Goal: Task Accomplishment & Management: Manage account settings

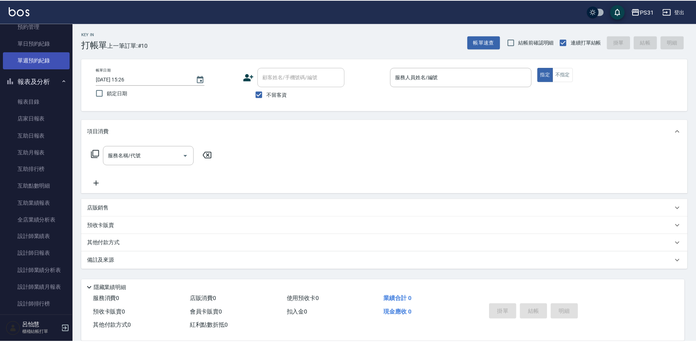
scroll to position [182, 0]
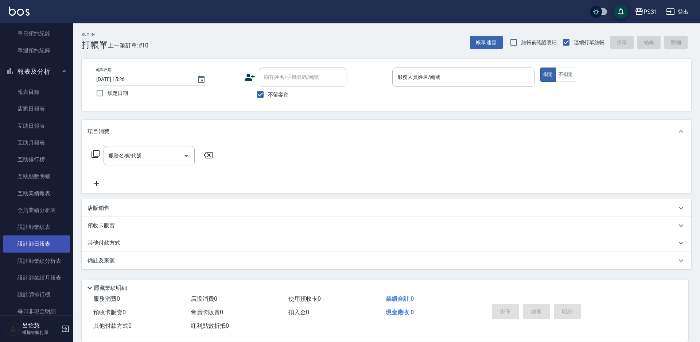
click at [42, 244] on link "設計師日報表" at bounding box center [36, 243] width 67 height 17
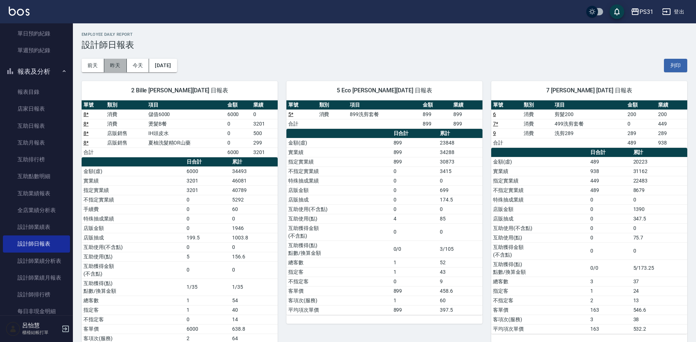
click at [112, 62] on button "昨天" at bounding box center [115, 65] width 23 height 13
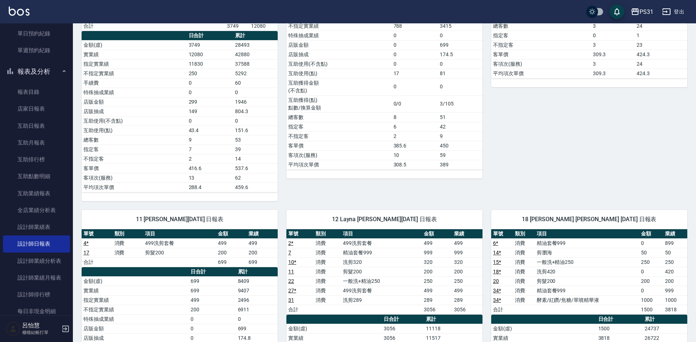
scroll to position [292, 0]
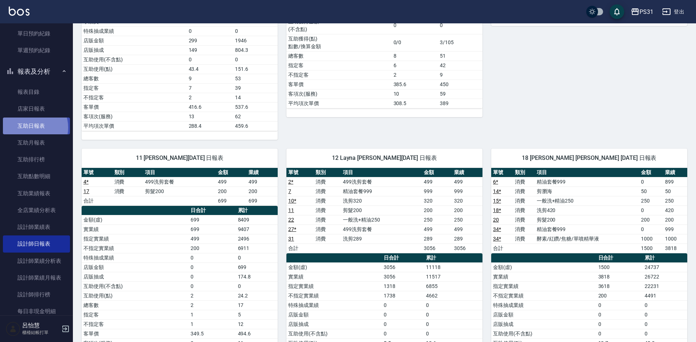
click at [31, 127] on link "互助日報表" at bounding box center [36, 125] width 67 height 17
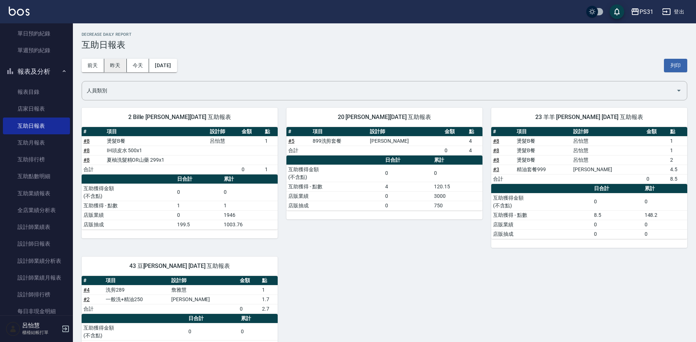
click at [111, 61] on button "昨天" at bounding box center [115, 65] width 23 height 13
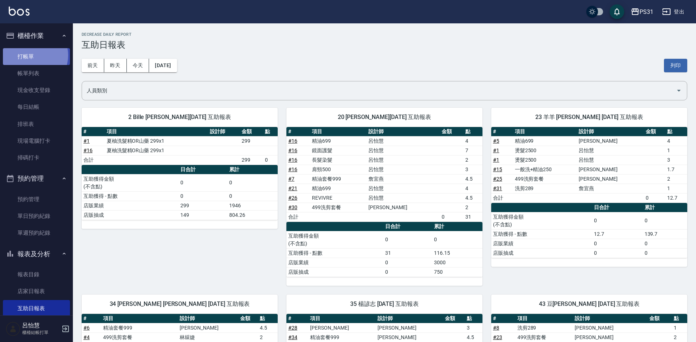
drag, startPoint x: 32, startPoint y: 55, endPoint x: 35, endPoint y: 62, distance: 8.1
click at [32, 55] on link "打帳單" at bounding box center [36, 56] width 67 height 17
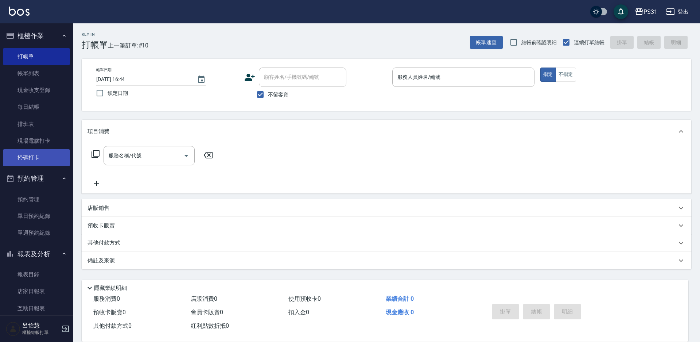
click at [24, 162] on link "掃碼打卡" at bounding box center [36, 157] width 67 height 17
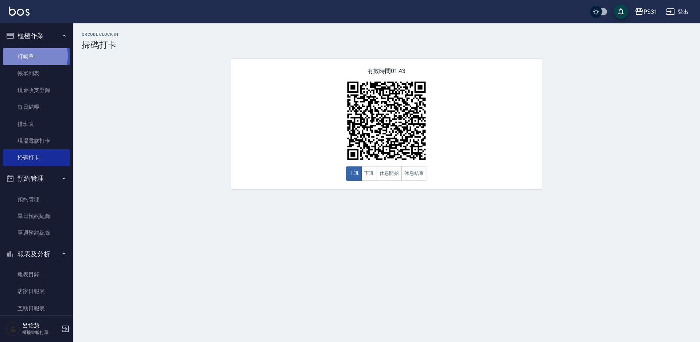
click at [32, 56] on link "打帳單" at bounding box center [36, 56] width 67 height 17
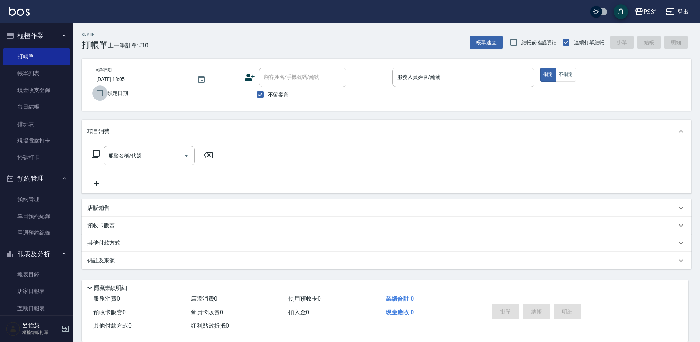
click at [98, 95] on input "鎖定日期" at bounding box center [99, 92] width 15 height 15
checkbox input "true"
click at [451, 74] on input "服務人員姓名/編號" at bounding box center [463, 77] width 136 height 13
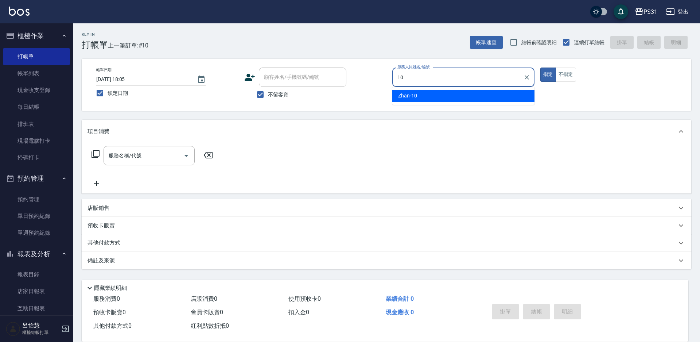
type input "10"
checkbox input "false"
type input "Zhan-10"
type button "true"
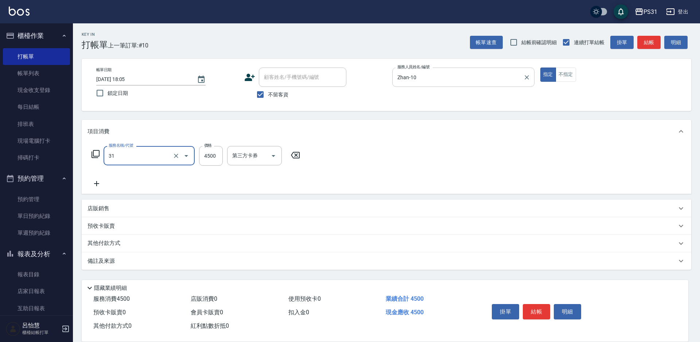
type input "燙髮A餐(31)"
type input "3699"
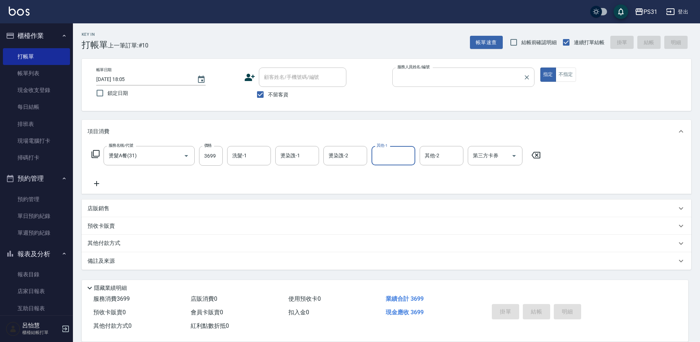
type input "[DATE] 18:08"
type input "9"
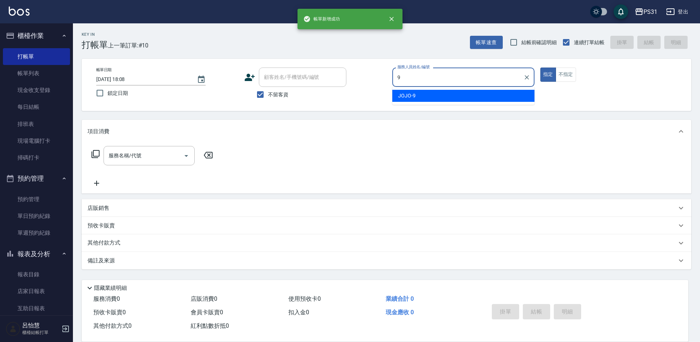
type input "JOJO-9"
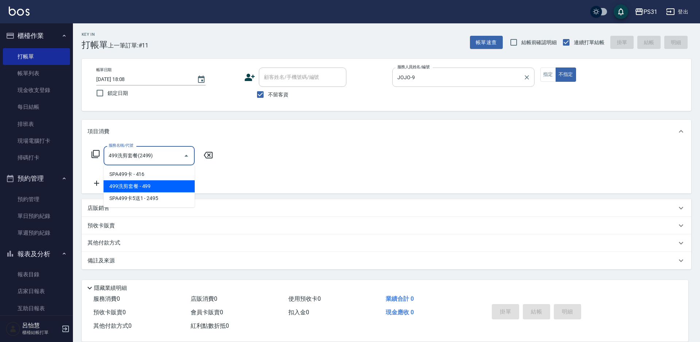
type input "499洗剪套餐(2499)"
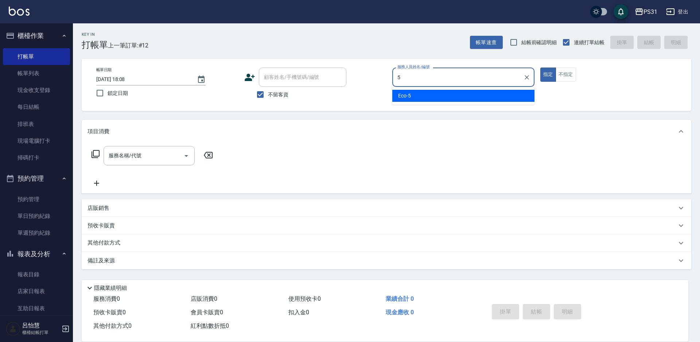
type input "Eco-5"
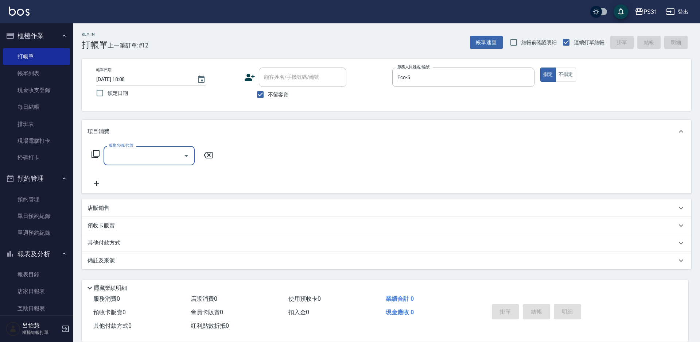
click at [97, 156] on icon at bounding box center [95, 154] width 8 height 8
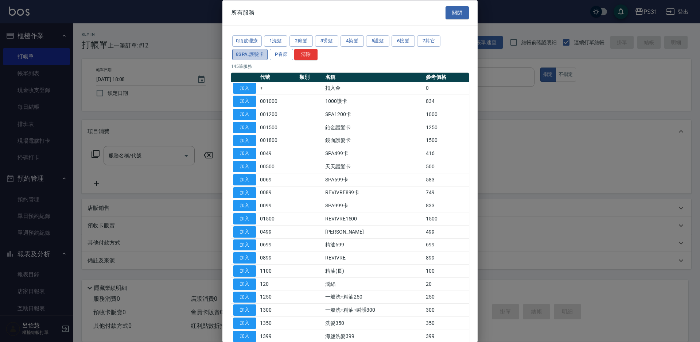
click at [257, 57] on button "8SPA.護髮卡" at bounding box center [249, 53] width 35 height 11
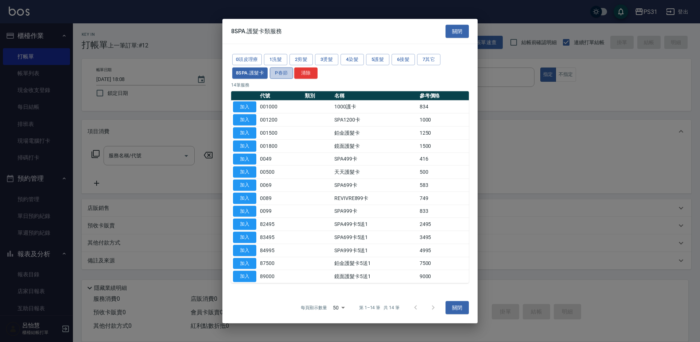
click at [284, 73] on button "P春節" at bounding box center [281, 72] width 23 height 11
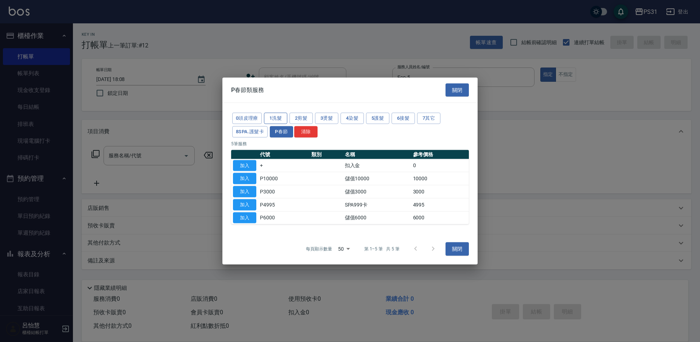
click at [270, 116] on button "1洗髮" at bounding box center [275, 118] width 23 height 11
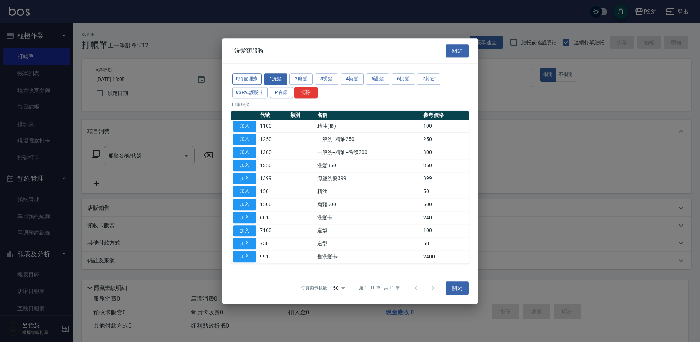
click at [240, 78] on button "0頭皮理療" at bounding box center [247, 78] width 30 height 11
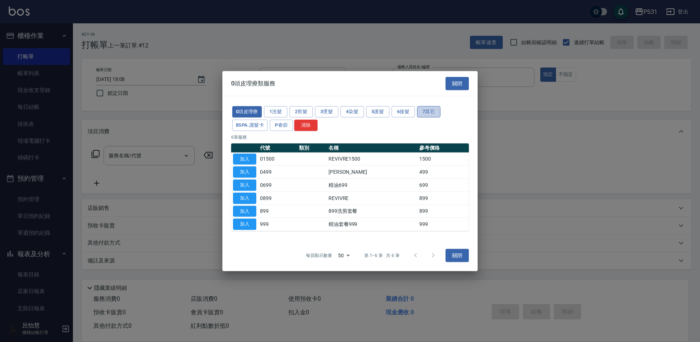
click at [421, 117] on button "7其它" at bounding box center [428, 111] width 23 height 11
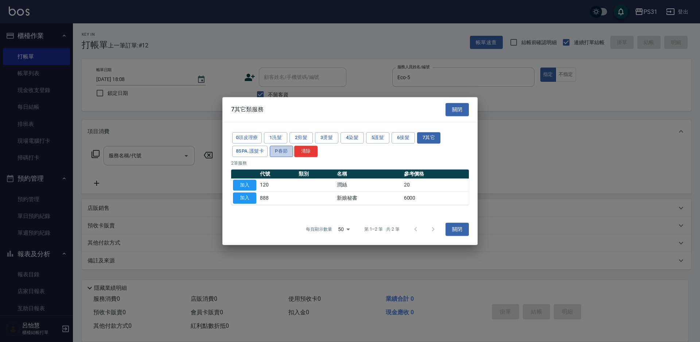
click at [276, 151] on button "P春節" at bounding box center [281, 150] width 23 height 11
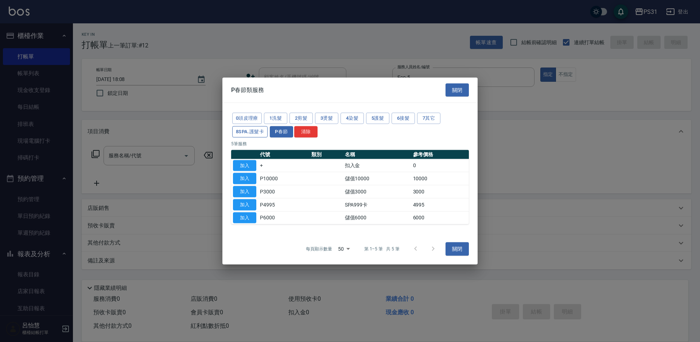
click at [252, 133] on button "8SPA.護髮卡" at bounding box center [249, 131] width 35 height 11
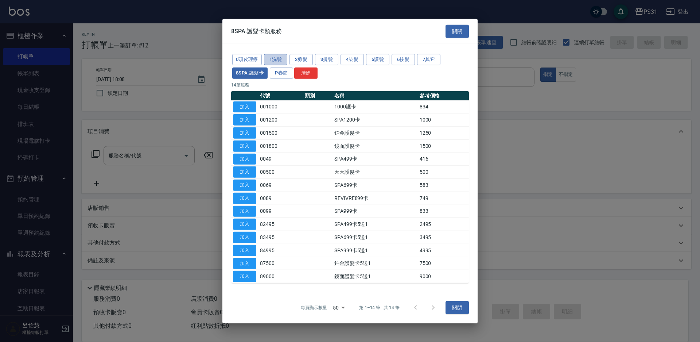
click at [264, 57] on button "1洗髮" at bounding box center [275, 59] width 23 height 11
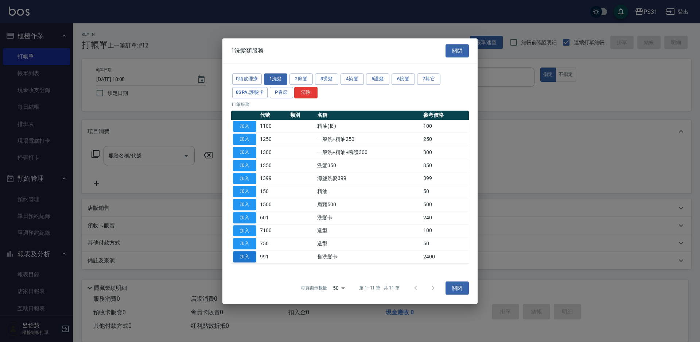
click at [247, 259] on button "加入" at bounding box center [244, 256] width 23 height 11
type input "售洗髮卡(991)"
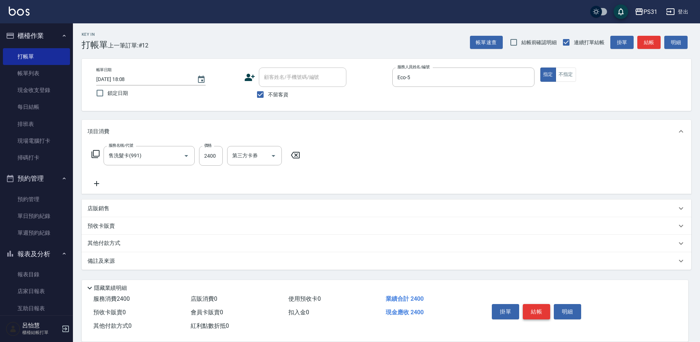
click at [538, 308] on button "結帳" at bounding box center [536, 311] width 27 height 15
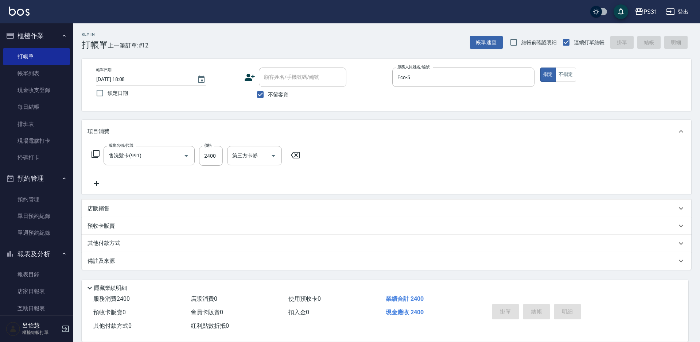
type input "[DATE] 18:09"
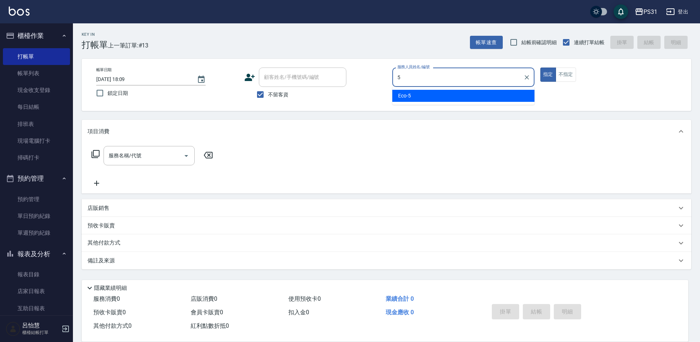
type input "Eco-5"
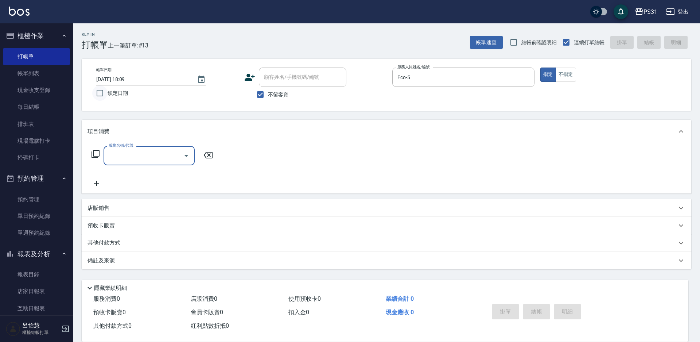
click at [99, 93] on input "鎖定日期" at bounding box center [99, 92] width 15 height 15
checkbox input "true"
click at [94, 152] on icon at bounding box center [95, 153] width 9 height 9
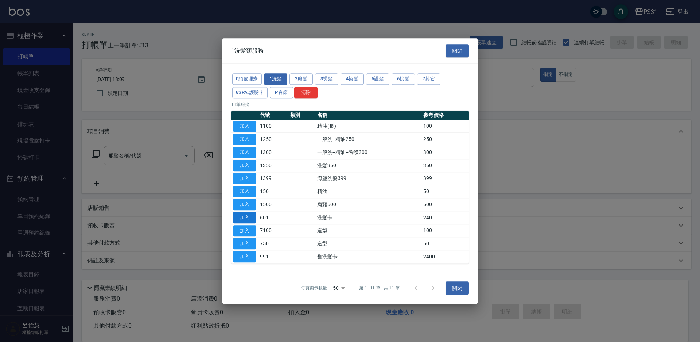
click at [243, 221] on button "加入" at bounding box center [244, 217] width 23 height 11
type input "洗髮卡(601)"
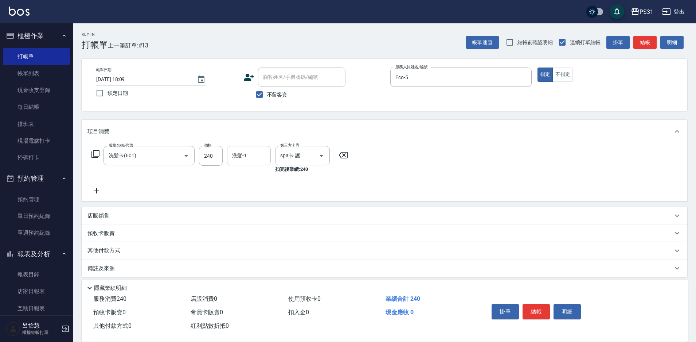
click at [255, 164] on div "洗髮-1" at bounding box center [249, 155] width 44 height 19
type input "羊羊-23"
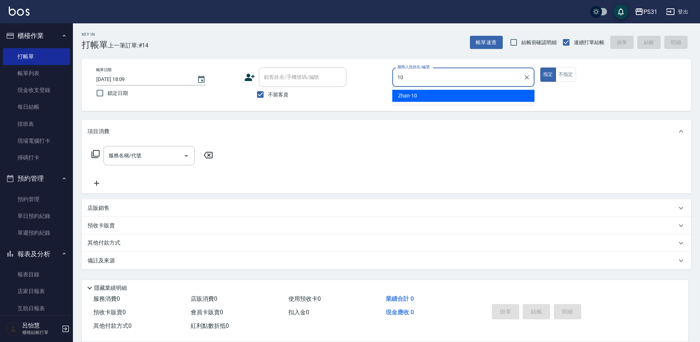
type input "Zhan-10"
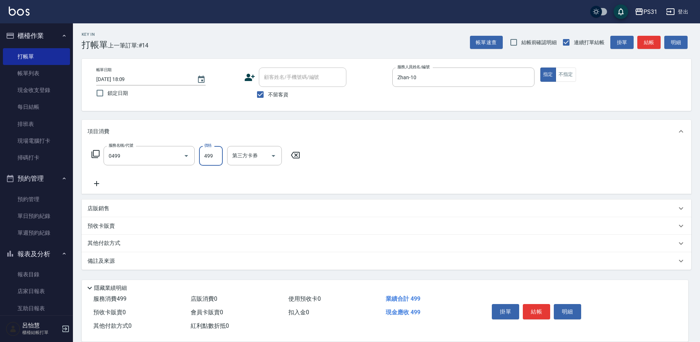
type input "[PERSON_NAME]spa(0499)"
type input "陳泳龍-20"
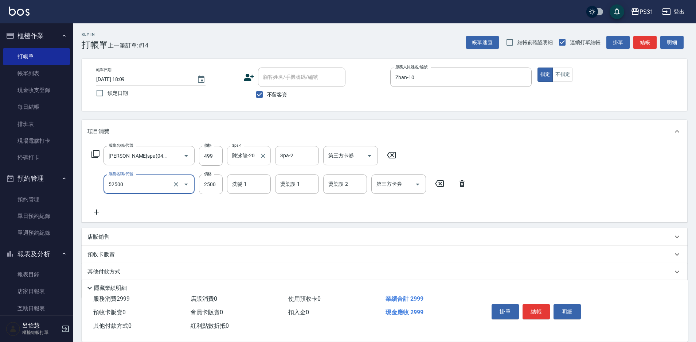
type input "極光護髮(52500)"
type input "2000"
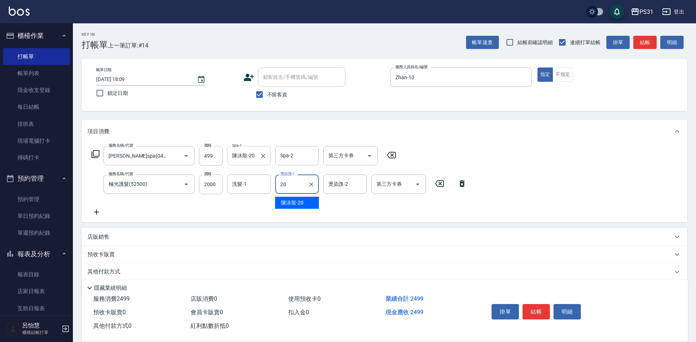
type input "陳泳龍-20"
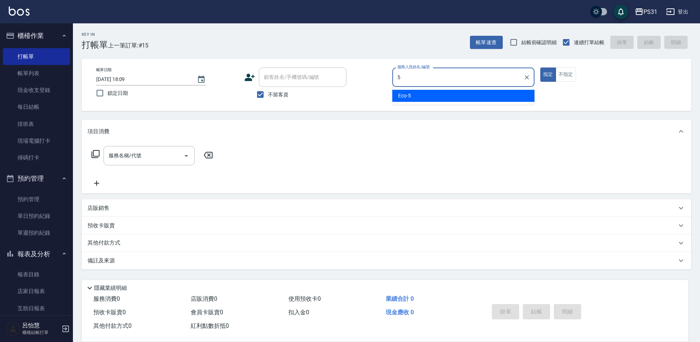
type input "Eco-5"
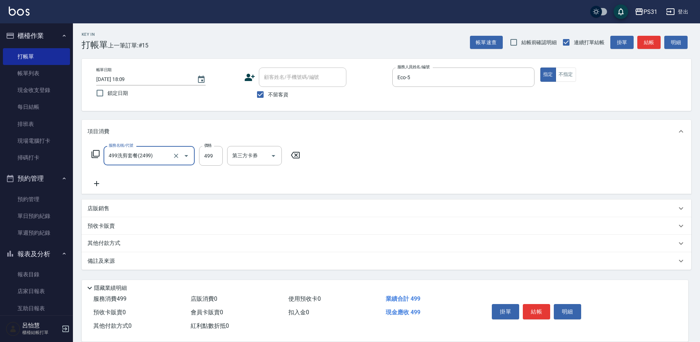
type input "499洗剪套餐(2499)"
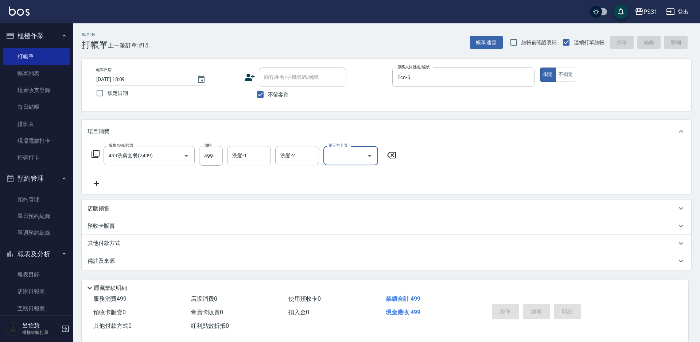
type input "[DATE] 18:10"
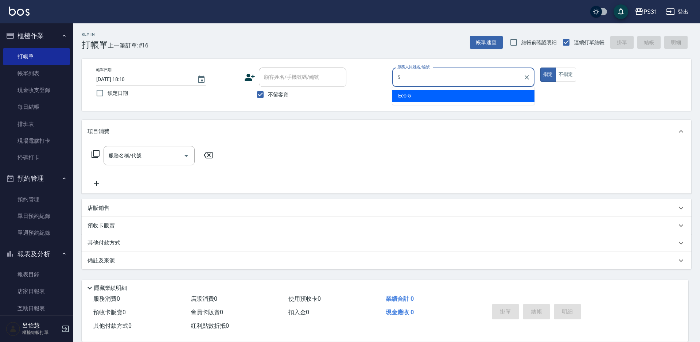
type input "Eco-5"
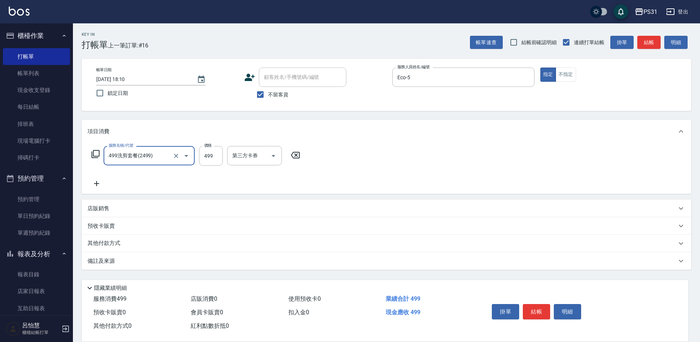
type input "499洗剪套餐(2499)"
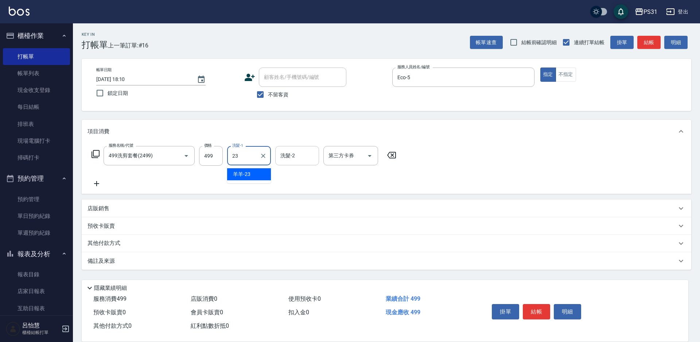
type input "羊羊-23"
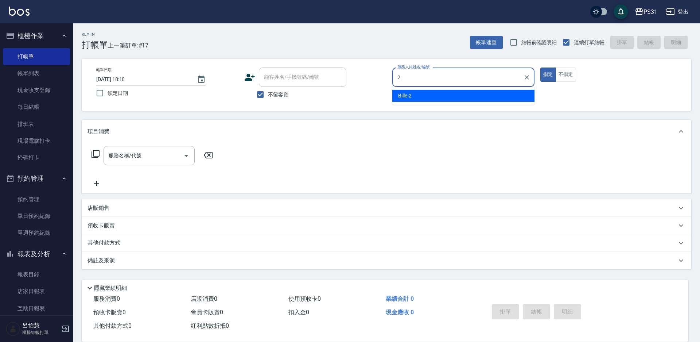
type input "Bille-2"
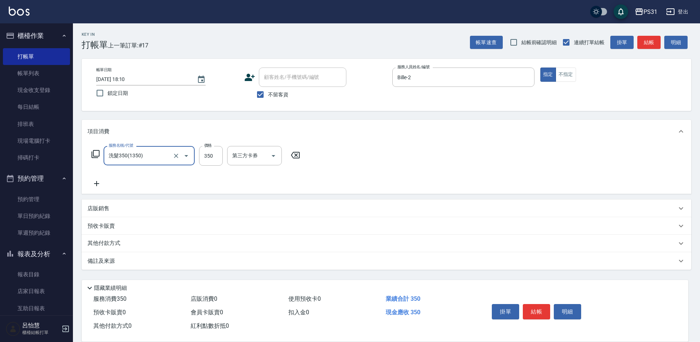
type input "洗髮350(1350)"
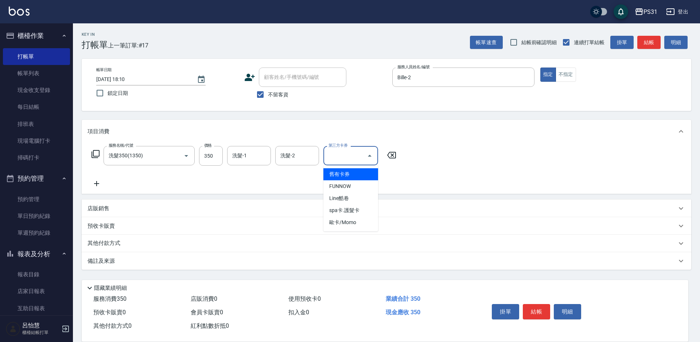
type input "舊有卡券"
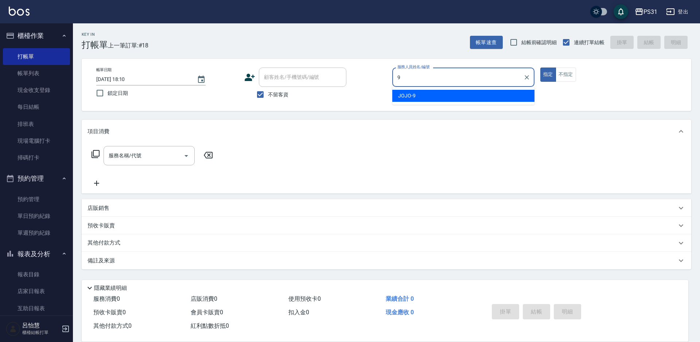
type input "JOJO-9"
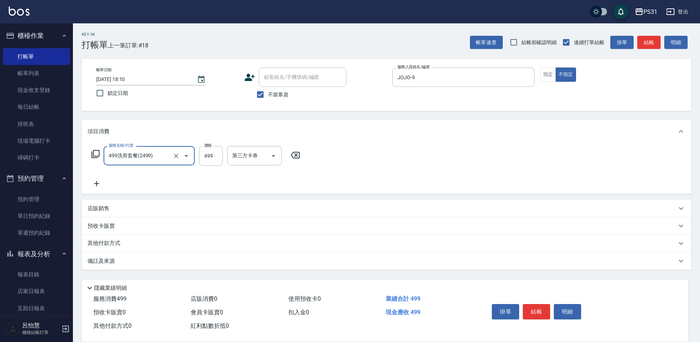
type input "499洗剪套餐(2499)"
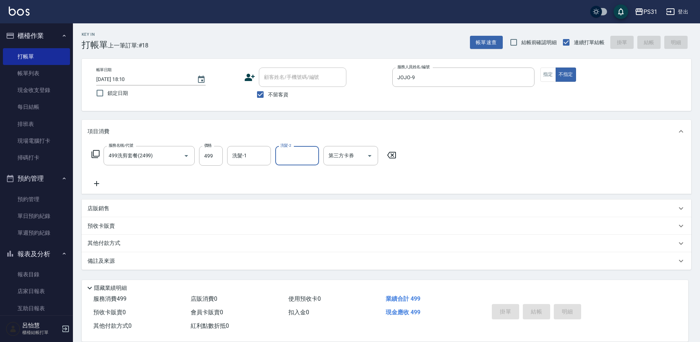
type input "[DATE] 18:11"
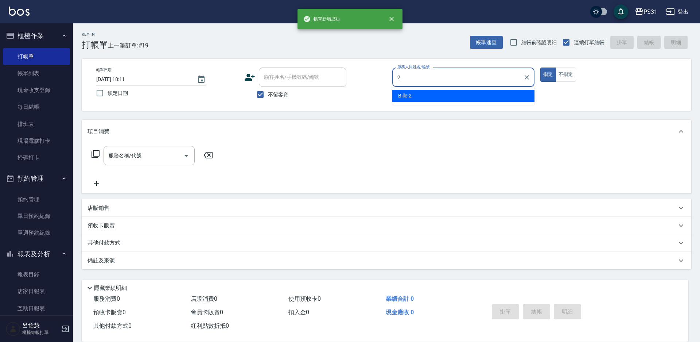
type input "Bille-2"
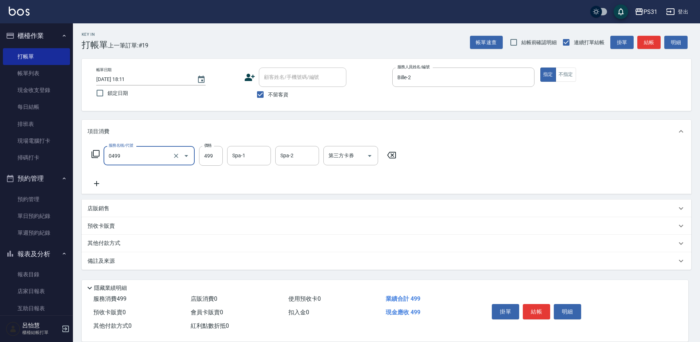
type input "[PERSON_NAME]spa(0499)"
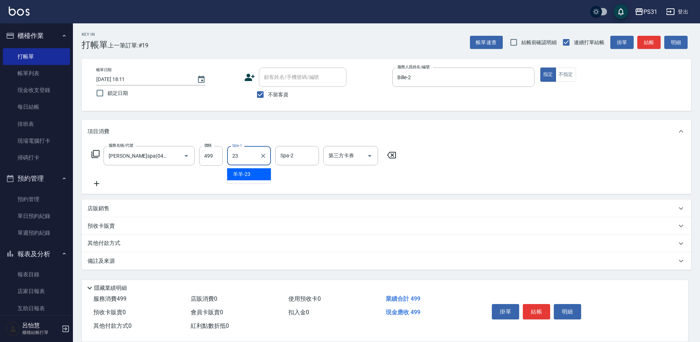
type input "羊羊-23"
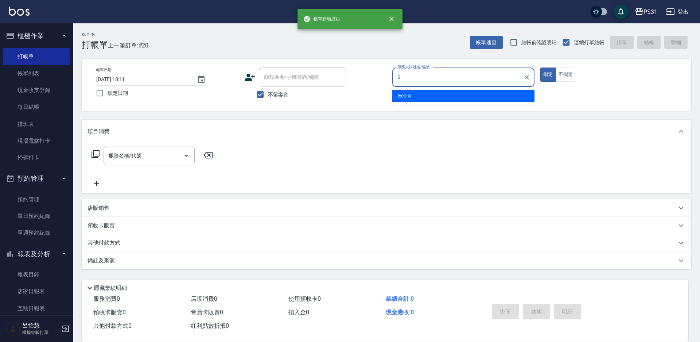
type input "Eco-5"
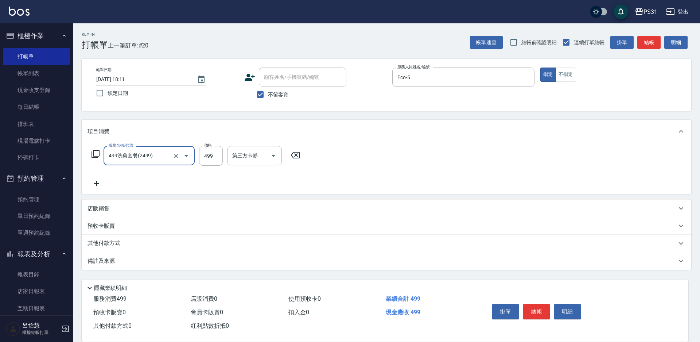
type input "499洗剪套餐(2499)"
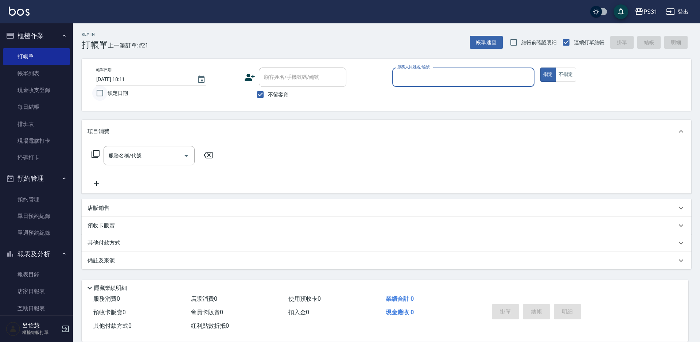
click at [101, 89] on input "鎖定日期" at bounding box center [99, 92] width 15 height 15
checkbox input "true"
click at [405, 76] on input "服務人員姓名/編號" at bounding box center [463, 77] width 136 height 13
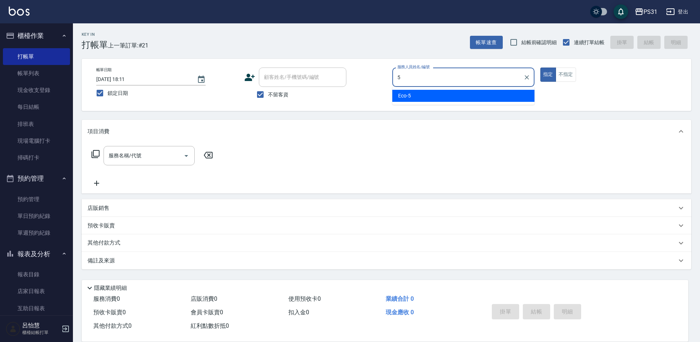
type input "Eco-5"
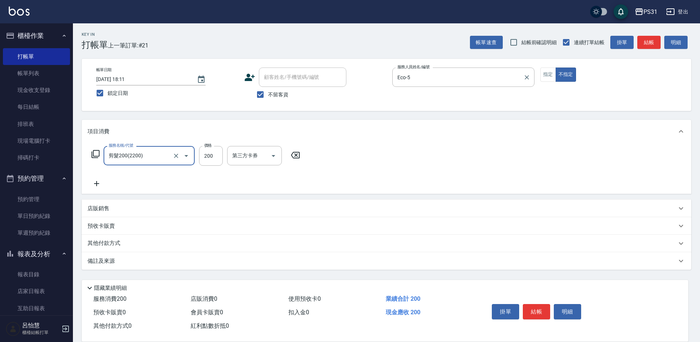
type input "剪髮200(2200)"
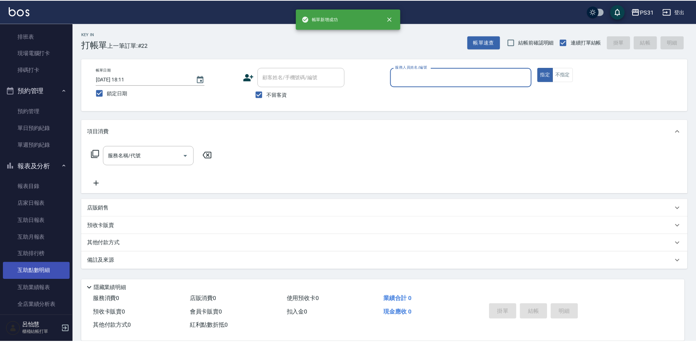
scroll to position [109, 0]
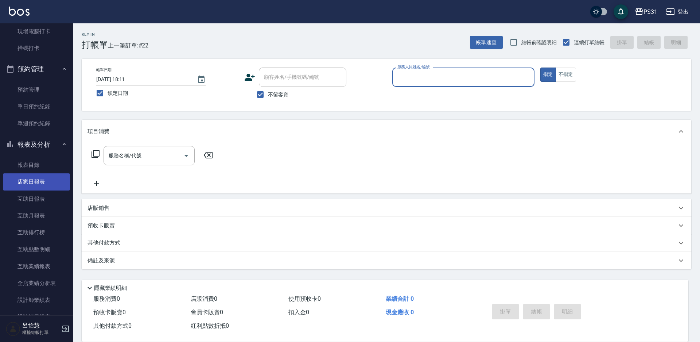
click at [34, 183] on link "店家日報表" at bounding box center [36, 181] width 67 height 17
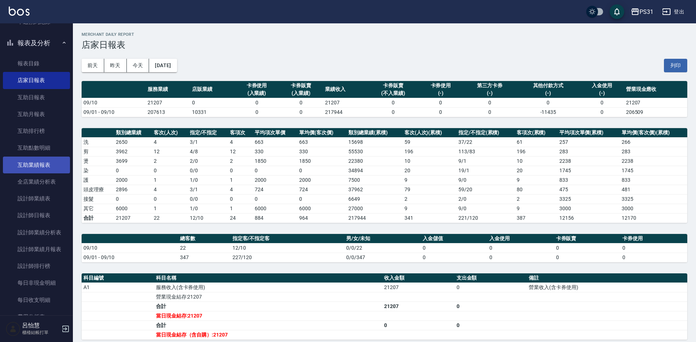
scroll to position [219, 0]
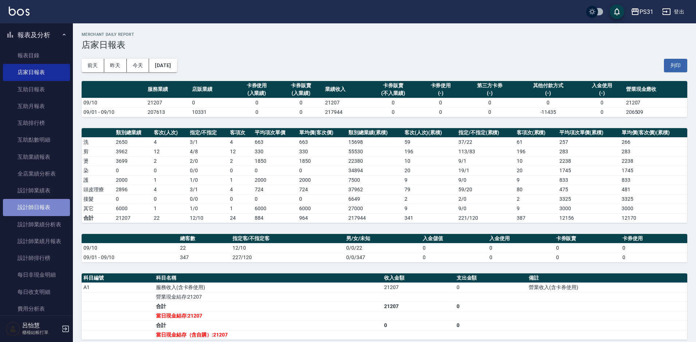
click at [48, 210] on link "設計師日報表" at bounding box center [36, 207] width 67 height 17
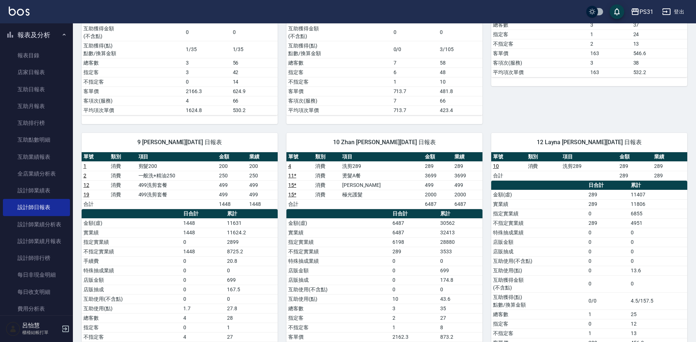
scroll to position [328, 0]
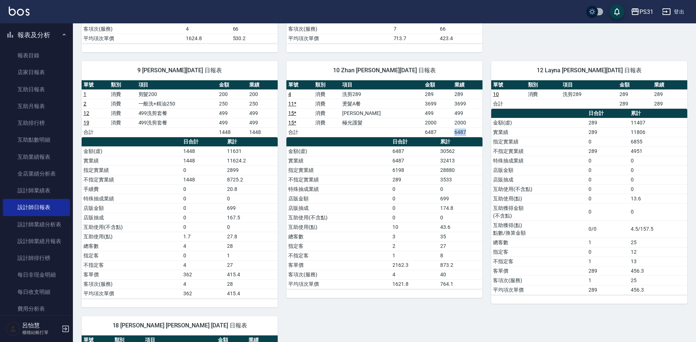
drag, startPoint x: 470, startPoint y: 129, endPoint x: 483, endPoint y: 126, distance: 13.0
click at [482, 126] on div "2 [PERSON_NAME][DATE] 日報表 單號 類別 項目 金額 業績 8 * 消費 儲值6000 6000 0 8 * 消費 燙髮B餐 0 320…" at bounding box center [380, 134] width 614 height 780
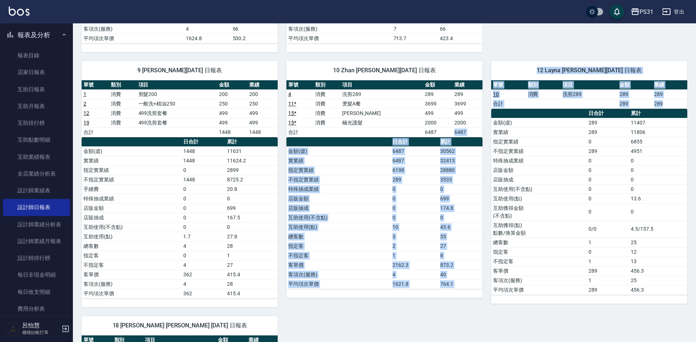
click at [484, 127] on div "12 Layna [PERSON_NAME][DATE] 日報表 單號 類別 項目 金額 業績 10 消費 洗剪289 289 289 合計 289 289 …" at bounding box center [585, 179] width 205 height 255
click at [395, 327] on div "2 [PERSON_NAME][DATE] 日報表 單號 類別 項目 金額 業績 8 * 消費 儲值6000 6000 0 8 * 消費 燙髮B餐 0 320…" at bounding box center [380, 134] width 614 height 780
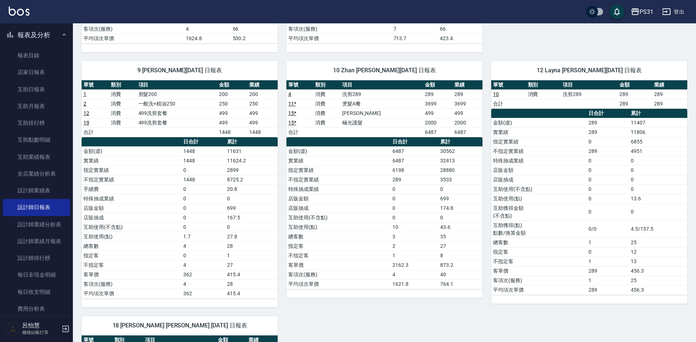
click at [417, 63] on div "10 Zhan [PERSON_NAME][DATE] 日報表" at bounding box center [384, 70] width 196 height 19
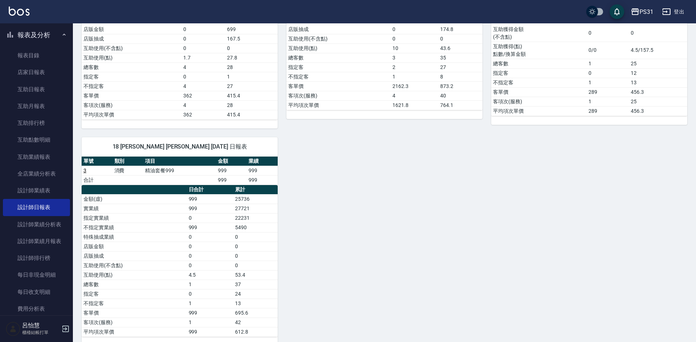
scroll to position [510, 0]
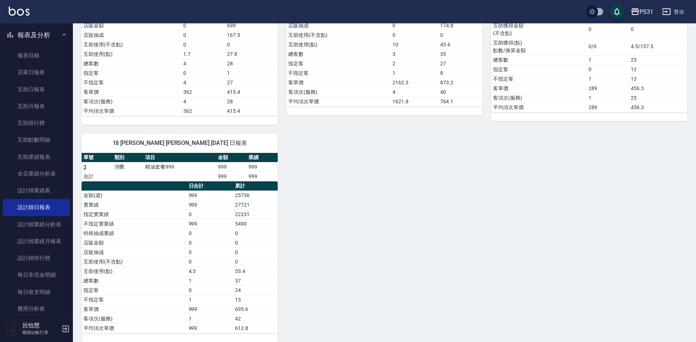
drag, startPoint x: 235, startPoint y: 206, endPoint x: 277, endPoint y: 204, distance: 42.3
click at [241, 205] on td "27721" at bounding box center [255, 204] width 44 height 9
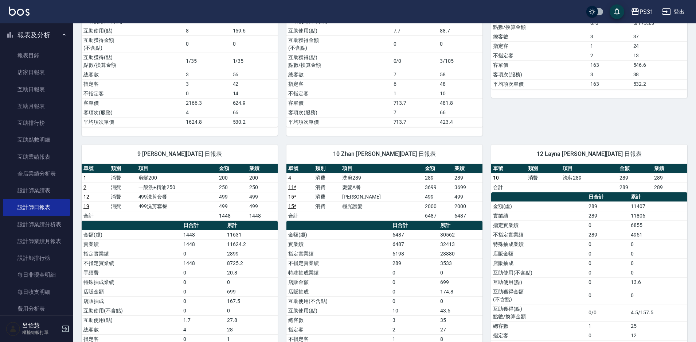
scroll to position [292, 0]
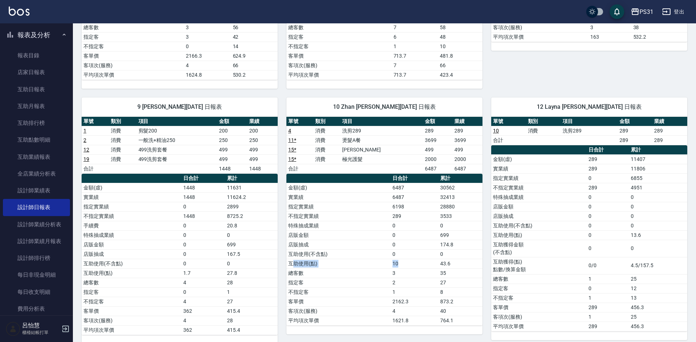
drag, startPoint x: 294, startPoint y: 263, endPoint x: 452, endPoint y: 269, distance: 158.7
click at [423, 267] on tr "互助使用(點) 10 43.6" at bounding box center [384, 262] width 196 height 9
click at [462, 270] on td "35" at bounding box center [460, 272] width 44 height 9
drag, startPoint x: 307, startPoint y: 132, endPoint x: 458, endPoint y: 132, distance: 150.9
click at [458, 132] on tr "4 消費 洗剪289 289 289" at bounding box center [384, 130] width 196 height 9
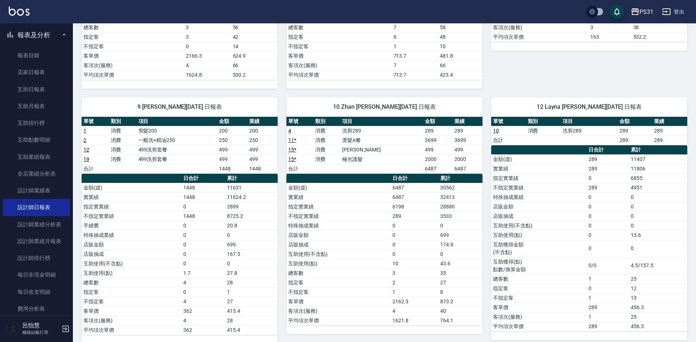
click at [455, 141] on td "3699" at bounding box center [468, 139] width 30 height 9
drag, startPoint x: 404, startPoint y: 135, endPoint x: 468, endPoint y: 137, distance: 64.2
click at [468, 135] on tr "11 * 消費 燙髮A餐 3699 3699" at bounding box center [384, 139] width 196 height 9
drag, startPoint x: 461, startPoint y: 143, endPoint x: 449, endPoint y: 151, distance: 14.8
click at [461, 144] on td "3699" at bounding box center [468, 139] width 30 height 9
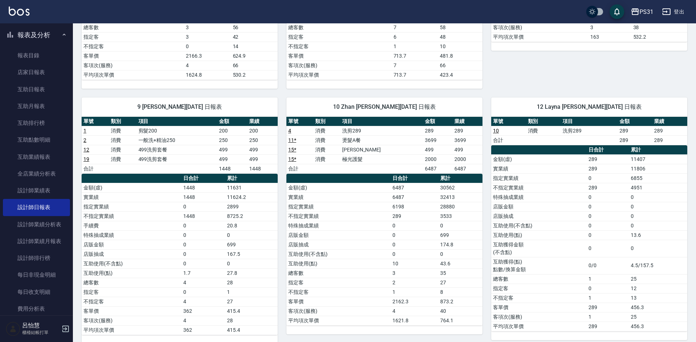
click at [426, 161] on td "2000" at bounding box center [438, 158] width 30 height 9
drag, startPoint x: 423, startPoint y: 264, endPoint x: 490, endPoint y: 264, distance: 67.4
click at [485, 264] on div "2 [PERSON_NAME][DATE] 日報表 單號 類別 項目 金額 業績 8 * 消費 儲值6000 6000 0 8 * 消費 燙髮B餐 0 320…" at bounding box center [380, 171] width 614 height 780
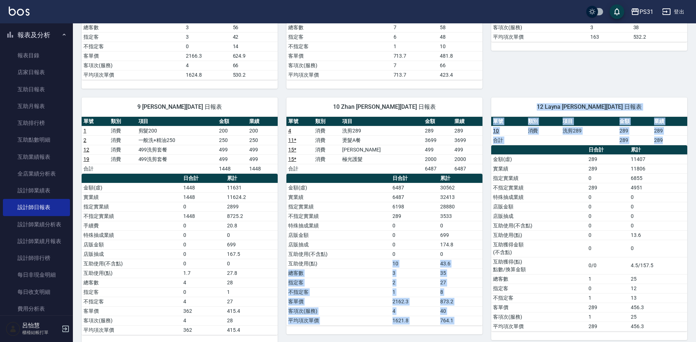
click at [420, 275] on td "3" at bounding box center [415, 272] width 48 height 9
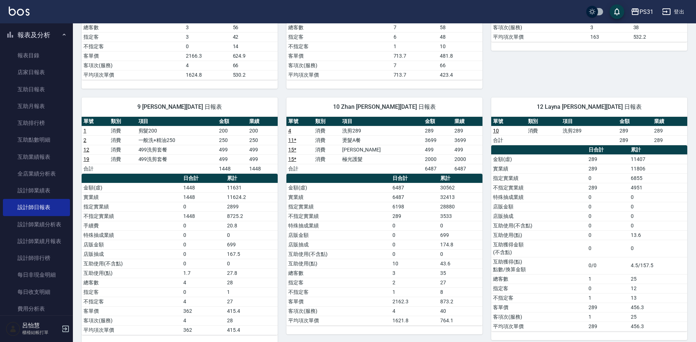
click at [381, 204] on td "指定實業績" at bounding box center [338, 206] width 104 height 9
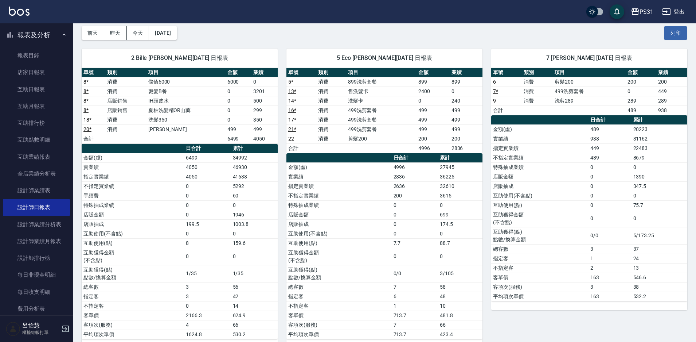
scroll to position [0, 0]
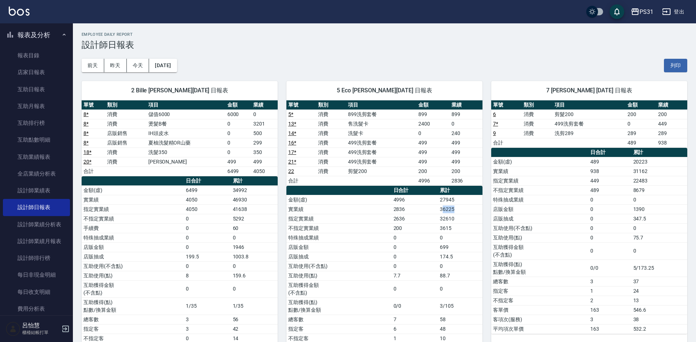
drag, startPoint x: 442, startPoint y: 206, endPoint x: 489, endPoint y: 207, distance: 46.7
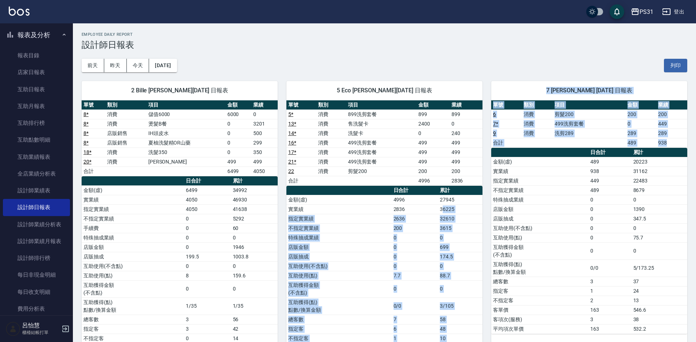
click at [488, 206] on div "7 Nini [PERSON_NAME] [DATE] 日報表 單號 類別 項目 金額 業績 6 消費 剪髮200 200 200 7 * 消費 499洗剪套…" at bounding box center [585, 226] width 205 height 308
